Goal: Transaction & Acquisition: Purchase product/service

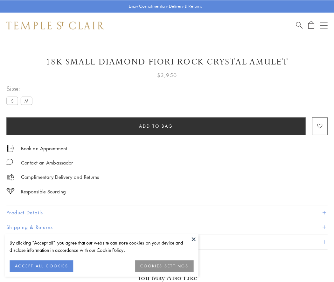
scroll to position [5, 0]
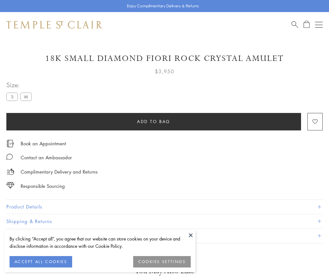
click at [153, 121] on span "Add to bag" at bounding box center [153, 121] width 33 height 7
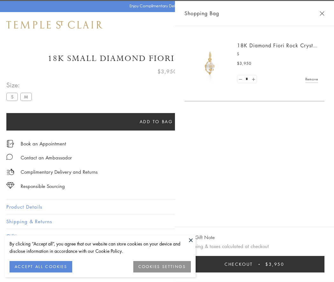
click at [256, 264] on button "Checkout $3,950" at bounding box center [254, 264] width 140 height 17
